Goal: Find specific page/section

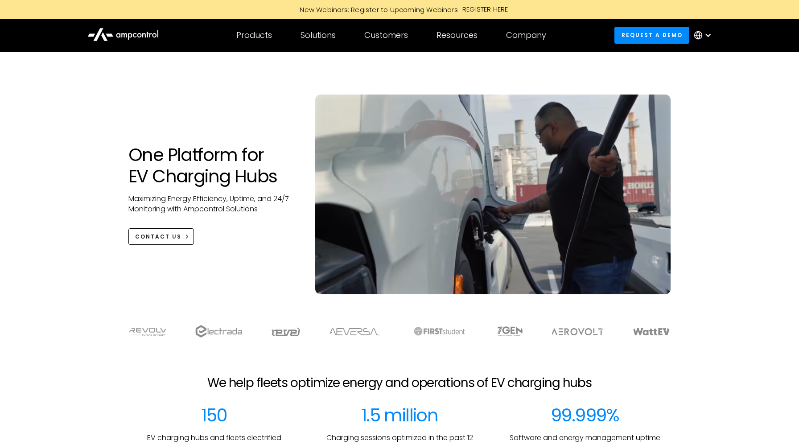
click at [700, 35] on icon at bounding box center [698, 35] width 9 height 9
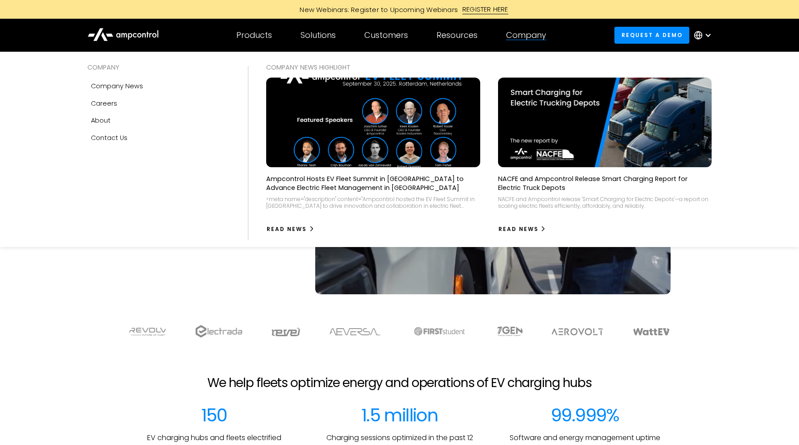
click at [537, 33] on div "Company" at bounding box center [526, 35] width 40 height 10
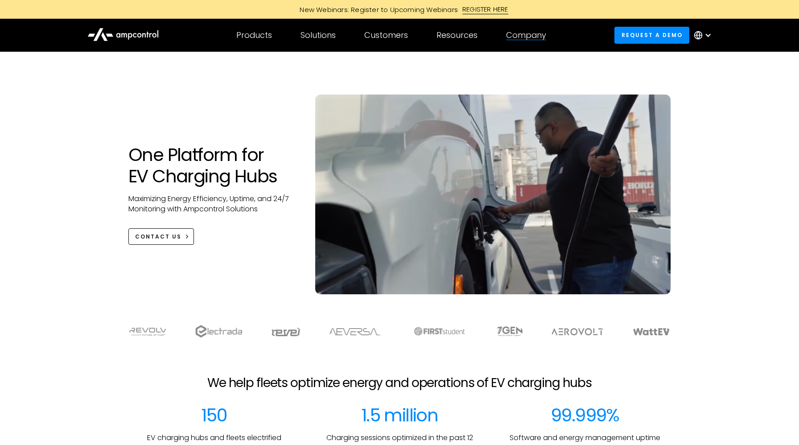
click at [529, 35] on div "Company" at bounding box center [526, 35] width 40 height 10
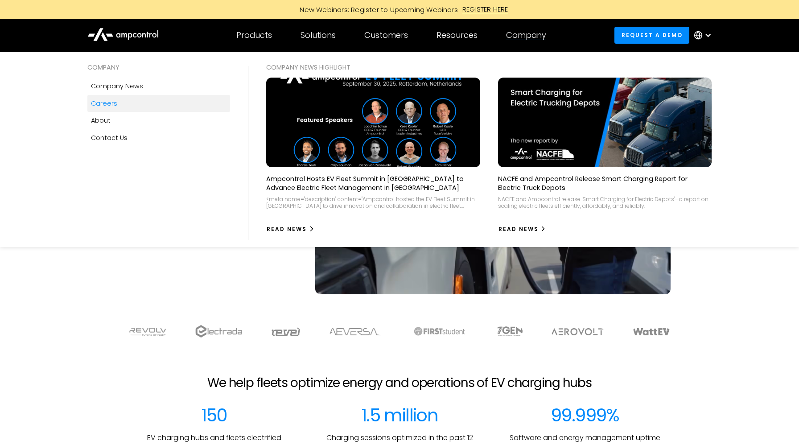
click at [111, 100] on div "Careers" at bounding box center [104, 103] width 26 height 10
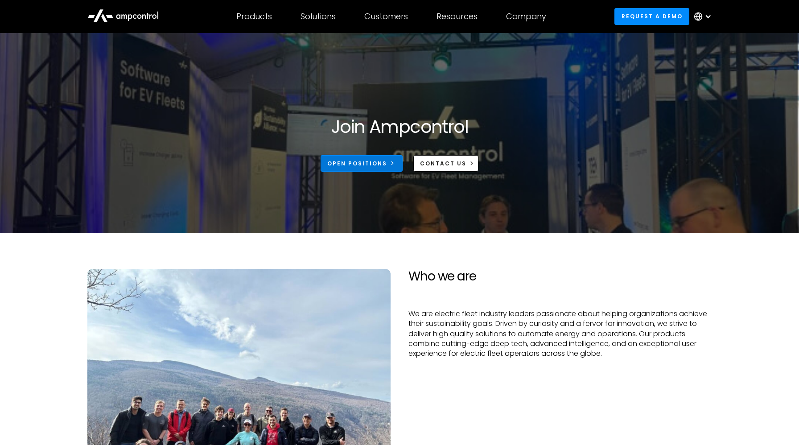
click at [397, 162] on link "Open Positions" at bounding box center [361, 163] width 82 height 16
